Goal: Find specific page/section: Find specific page/section

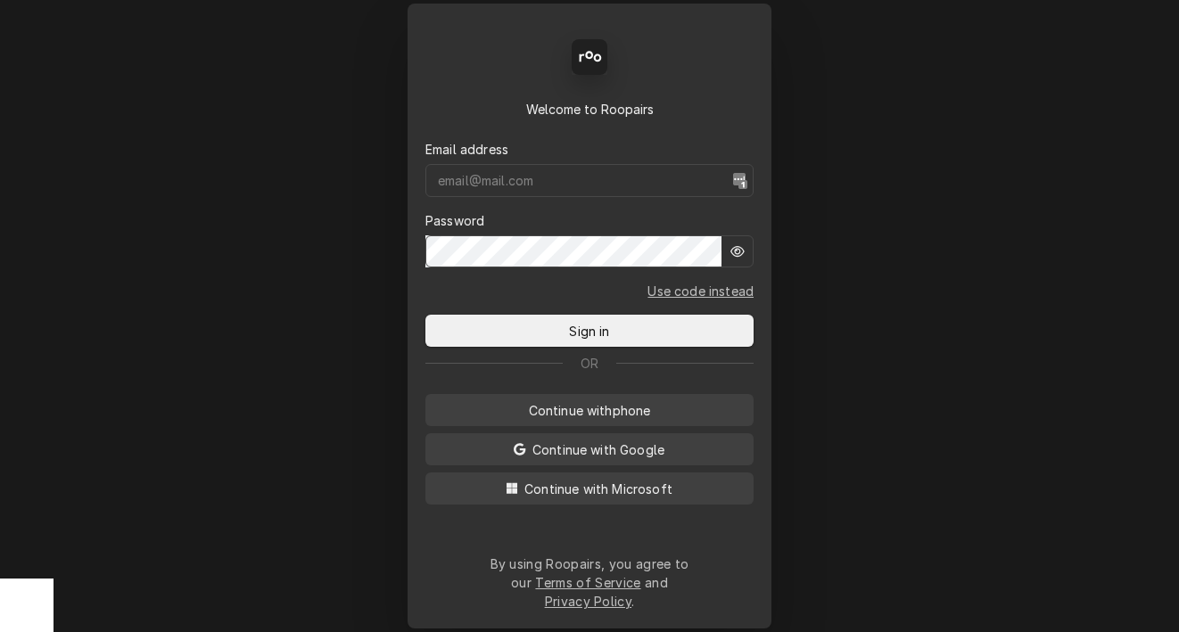
type input "[DOMAIN_NAME][EMAIL_ADDRESS][DOMAIN_NAME]"
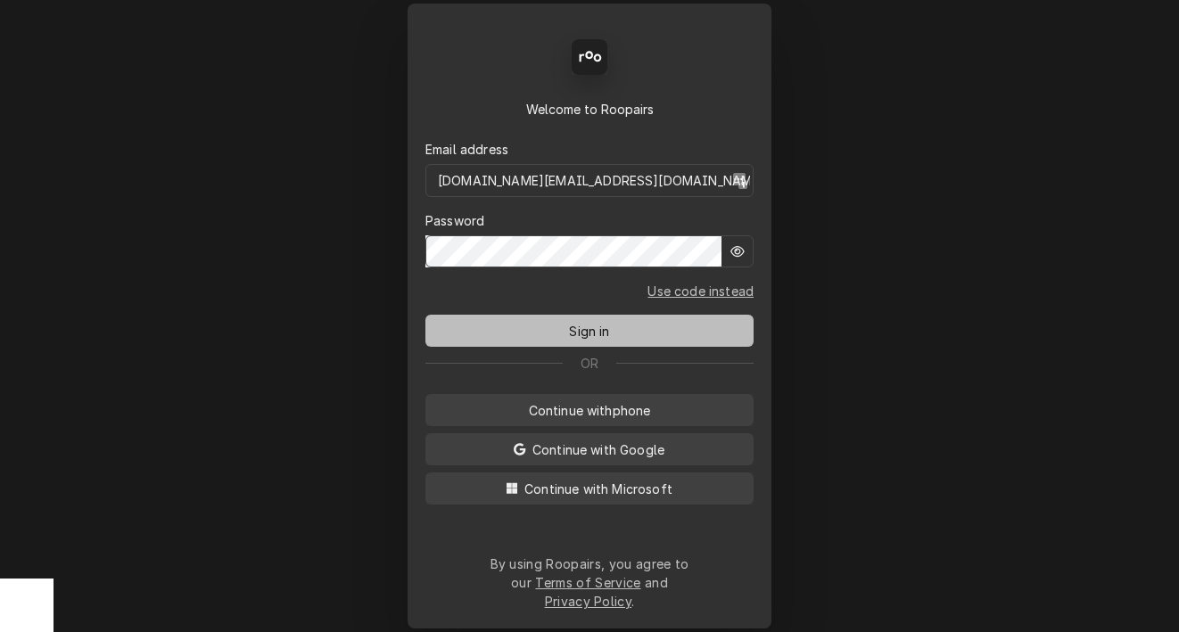
click at [519, 328] on button "Sign in" at bounding box center [589, 331] width 328 height 32
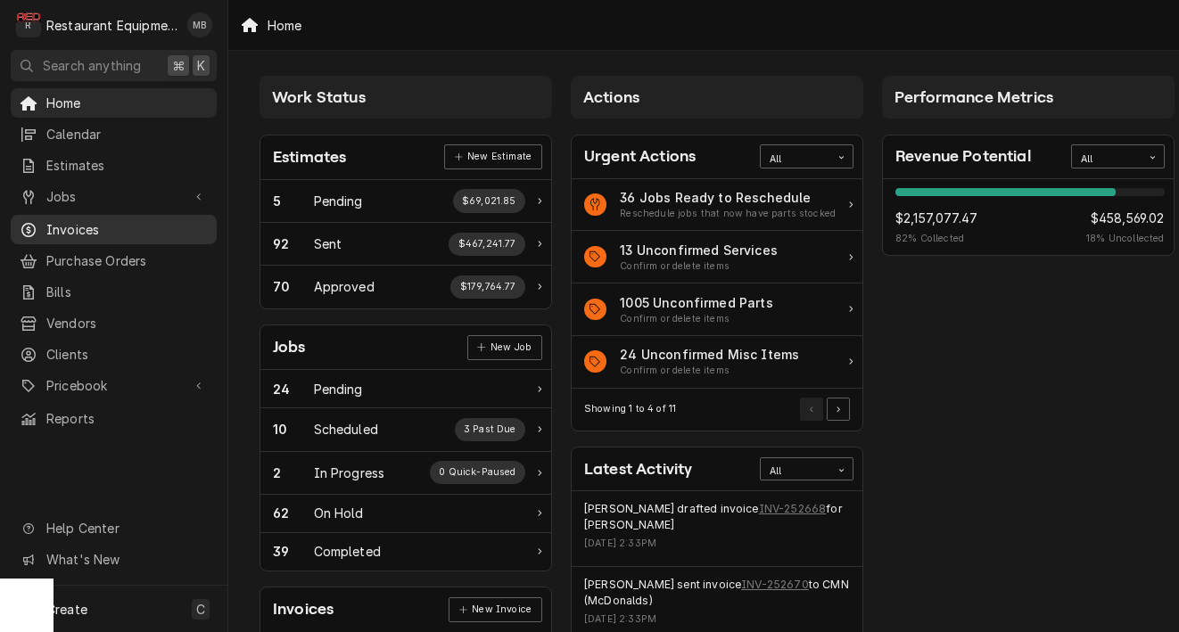
click at [70, 220] on span "Invoices" at bounding box center [126, 229] width 161 height 19
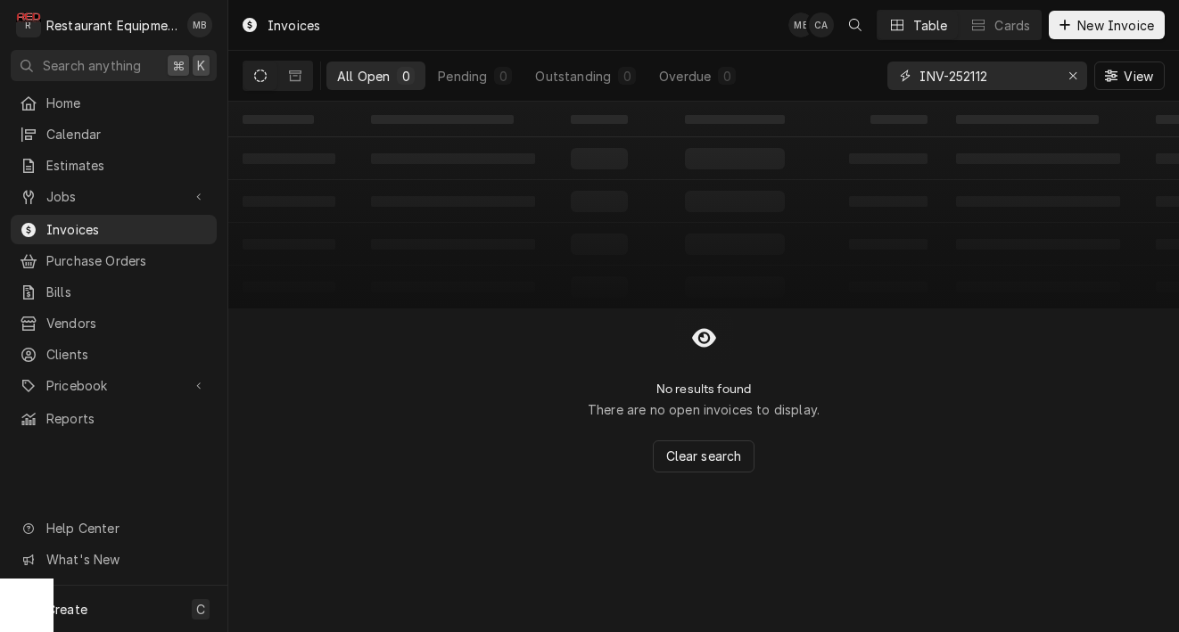
click at [958, 70] on input "INV-252112" at bounding box center [986, 76] width 134 height 29
paste input "274"
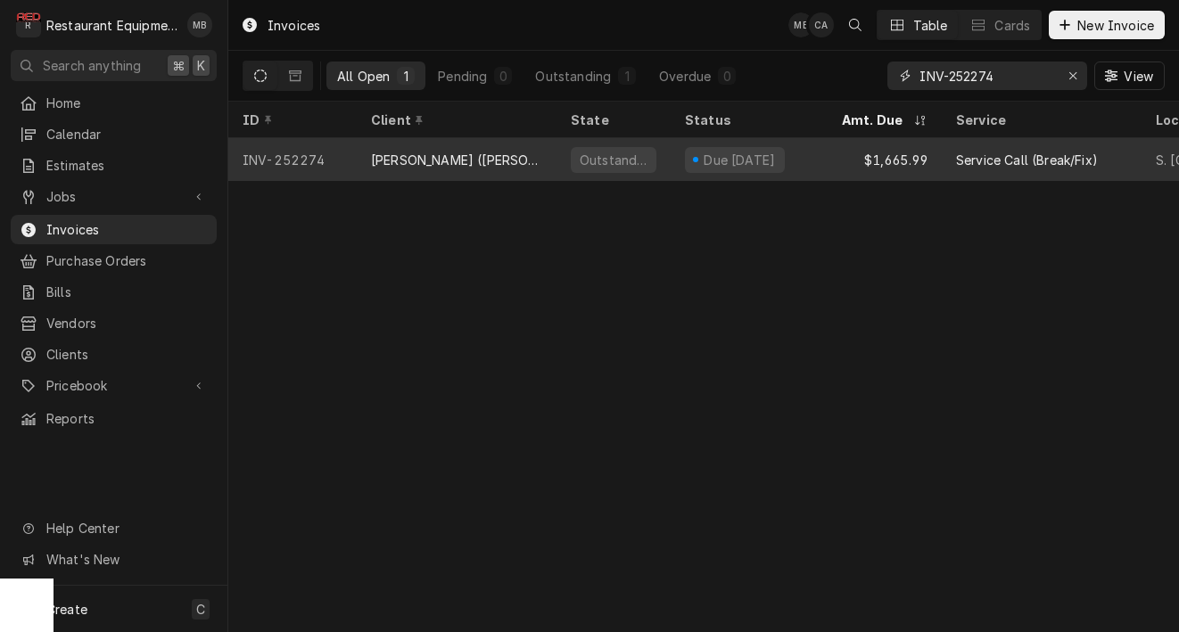
type input "INV-252274"
click at [469, 152] on div "Bob Evans (Beckley)" at bounding box center [456, 160] width 171 height 19
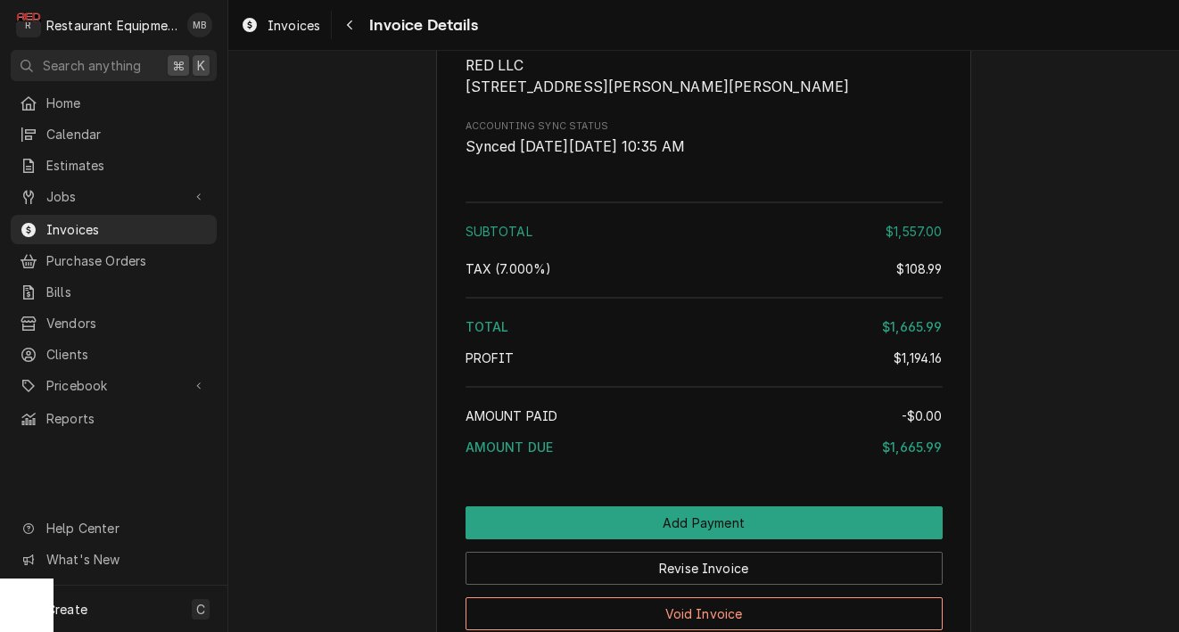
scroll to position [2917, 0]
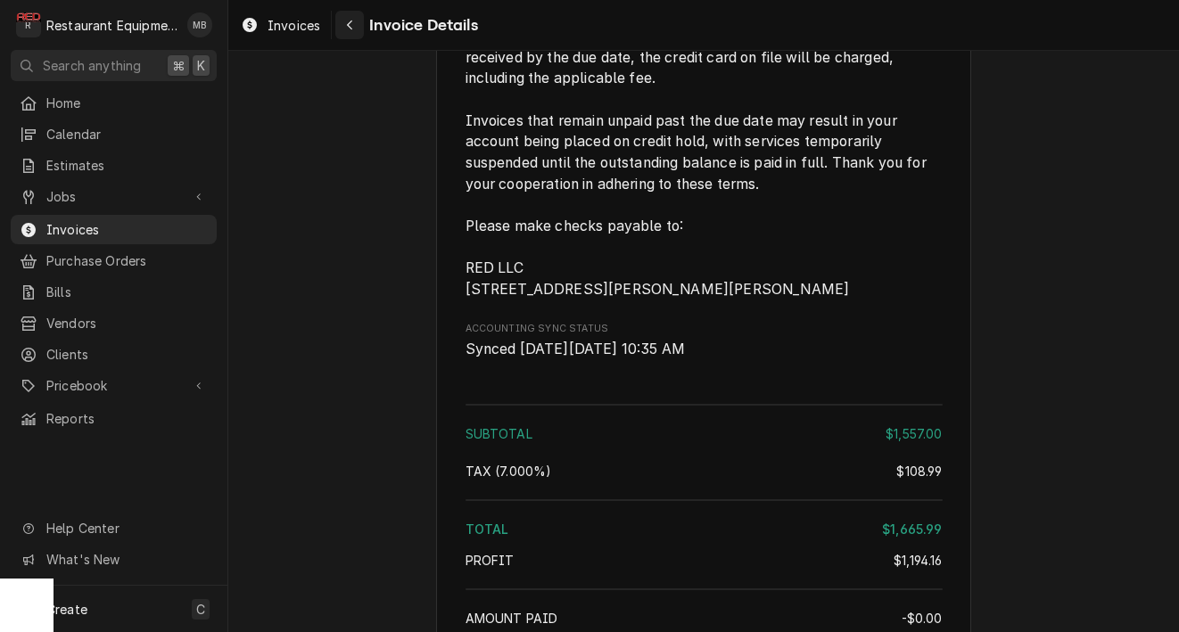
click at [358, 21] on div "Navigate back" at bounding box center [350, 25] width 18 height 18
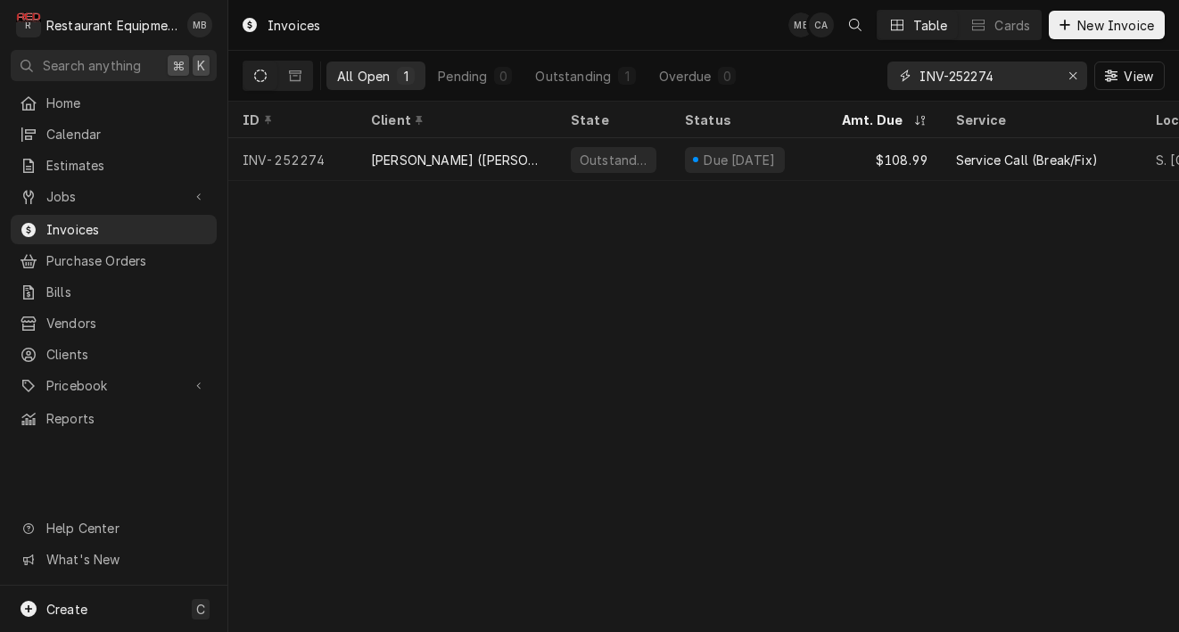
click at [957, 85] on input "INV-252274" at bounding box center [986, 76] width 134 height 29
paste input "251732"
type input "251732"
click at [498, 152] on div "Go Mart" at bounding box center [457, 159] width 200 height 43
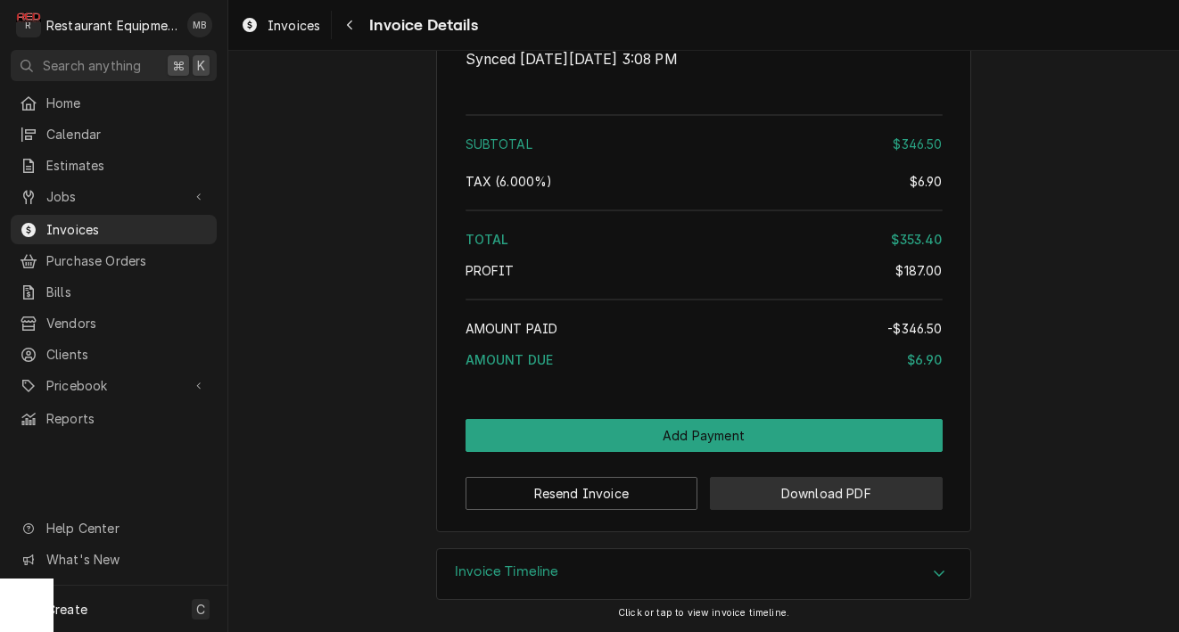
scroll to position [3305, 0]
click at [786, 482] on button "Download PDF" at bounding box center [826, 493] width 233 height 33
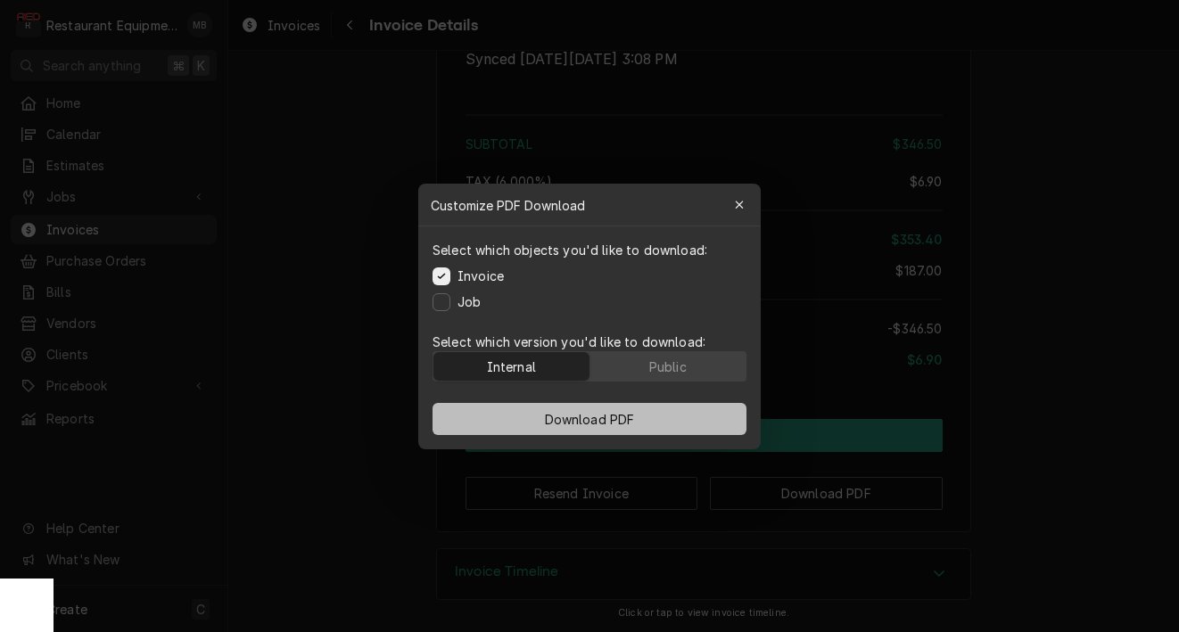
click at [673, 415] on button "Download PDF" at bounding box center [589, 419] width 314 height 32
